Goal: Navigation & Orientation: Find specific page/section

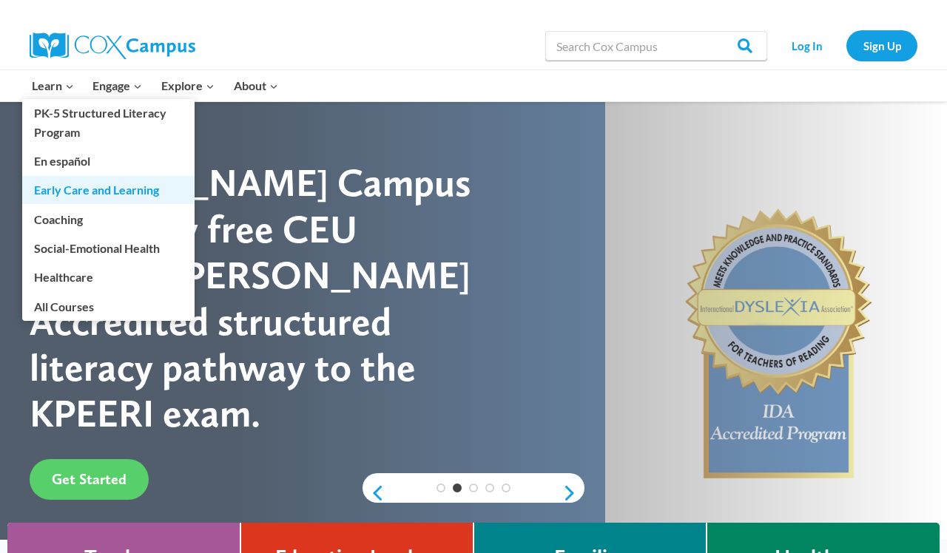
click at [90, 192] on link "Early Care and Learning" at bounding box center [108, 190] width 172 height 28
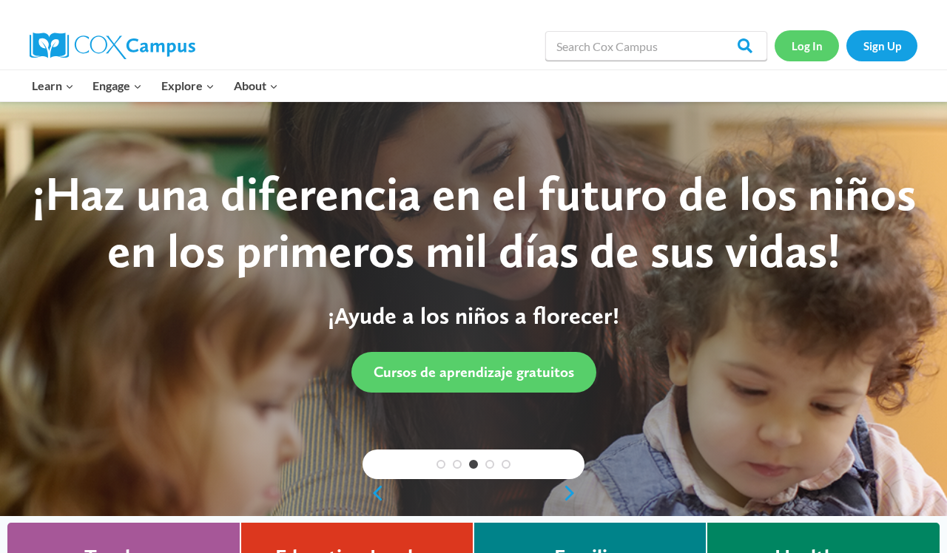
click at [809, 41] on link "Log In" at bounding box center [806, 45] width 64 height 30
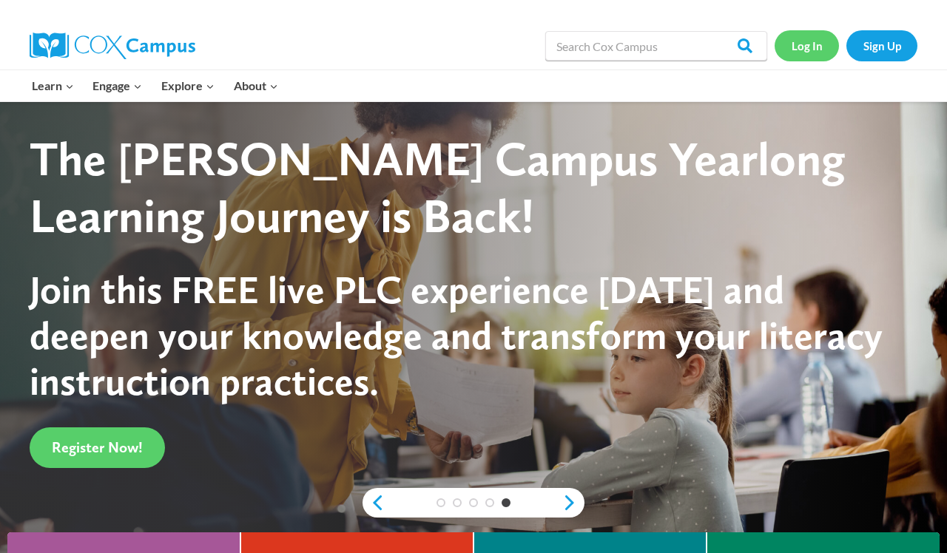
click at [805, 50] on link "Log In" at bounding box center [806, 45] width 64 height 30
